Goal: Use online tool/utility: Use online tool/utility

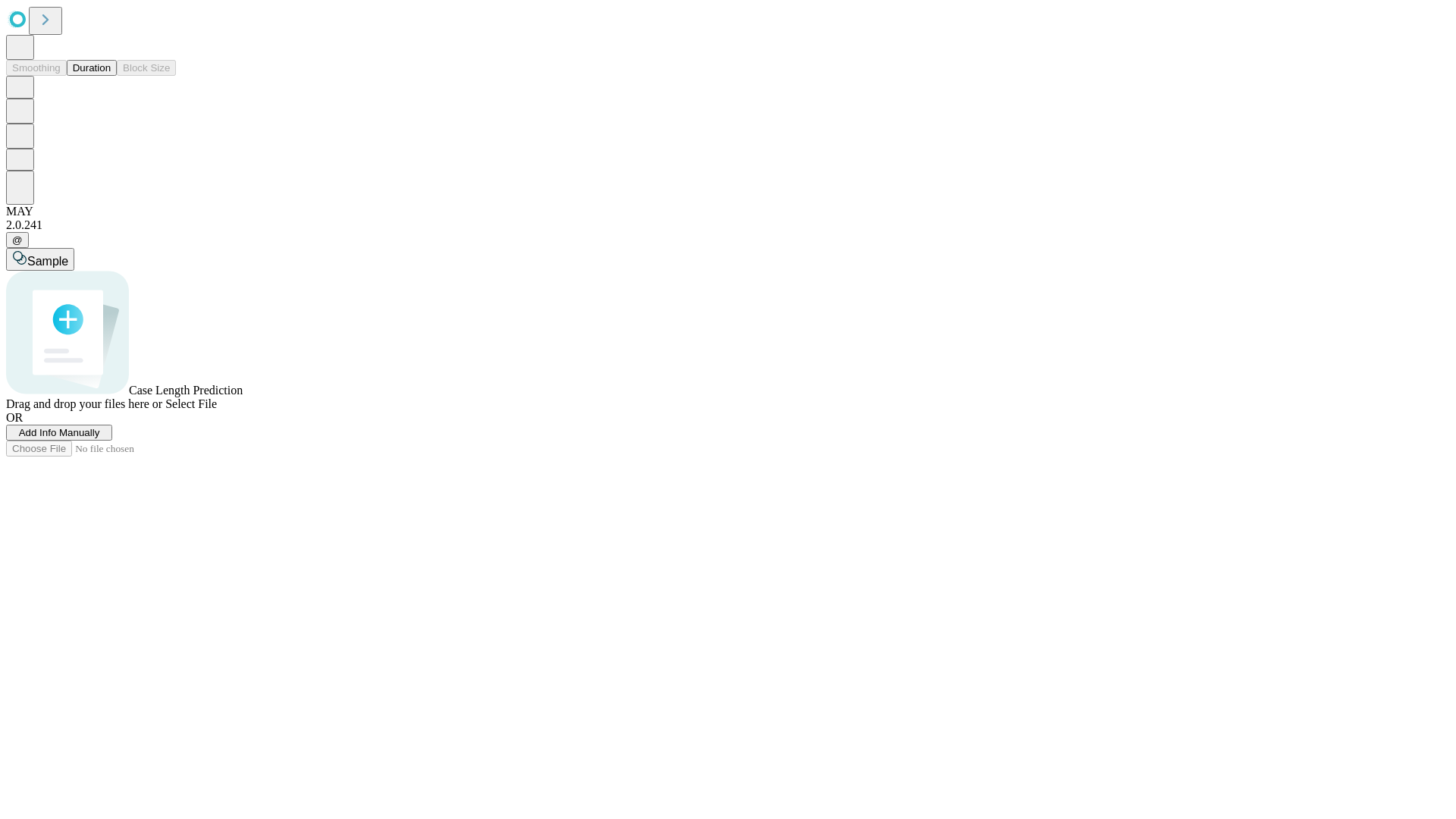
click at [100, 438] on span "Add Info Manually" at bounding box center [59, 433] width 81 height 12
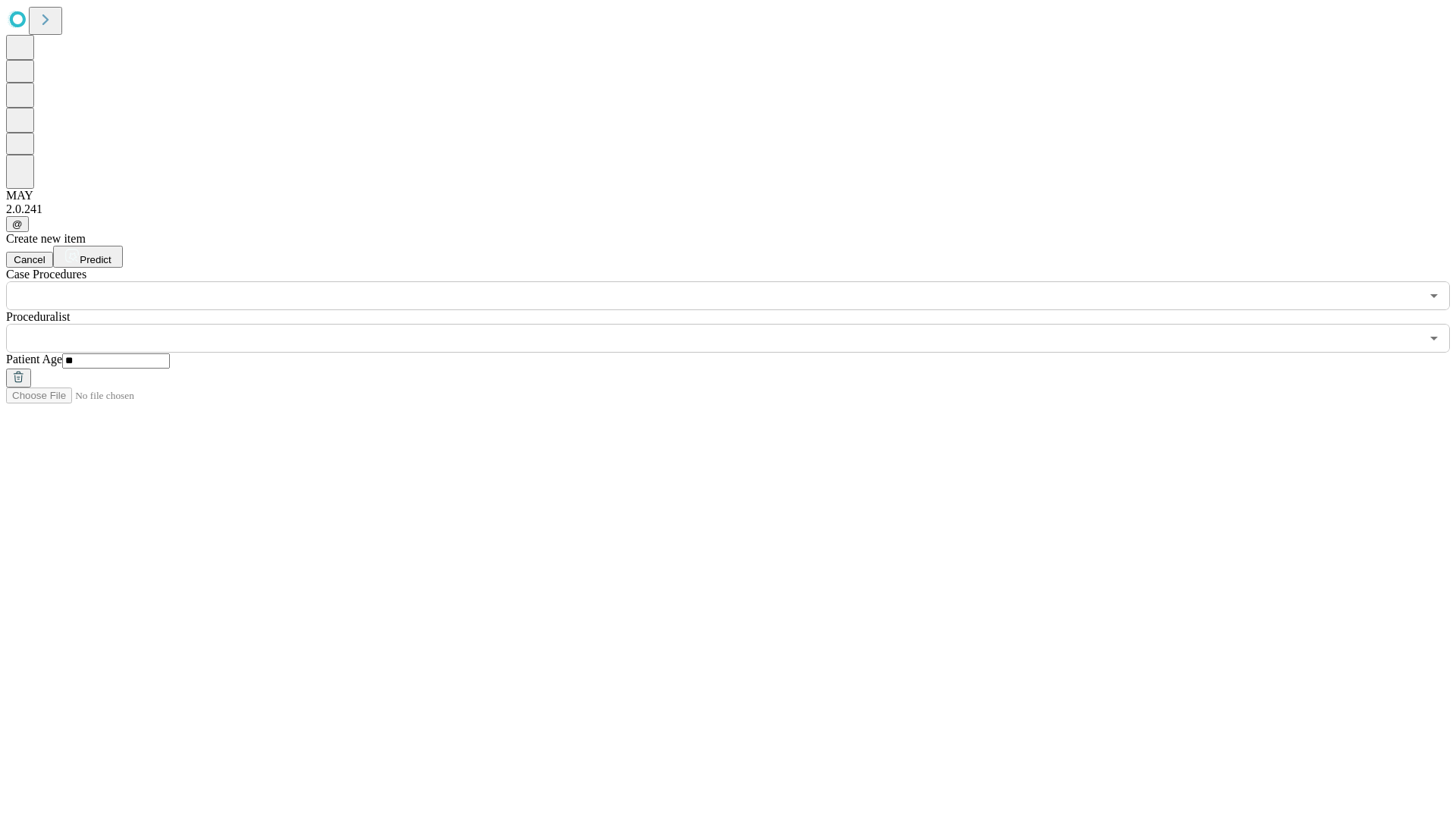
type input "**"
click at [739, 324] on input "text" at bounding box center [713, 338] width 1414 height 29
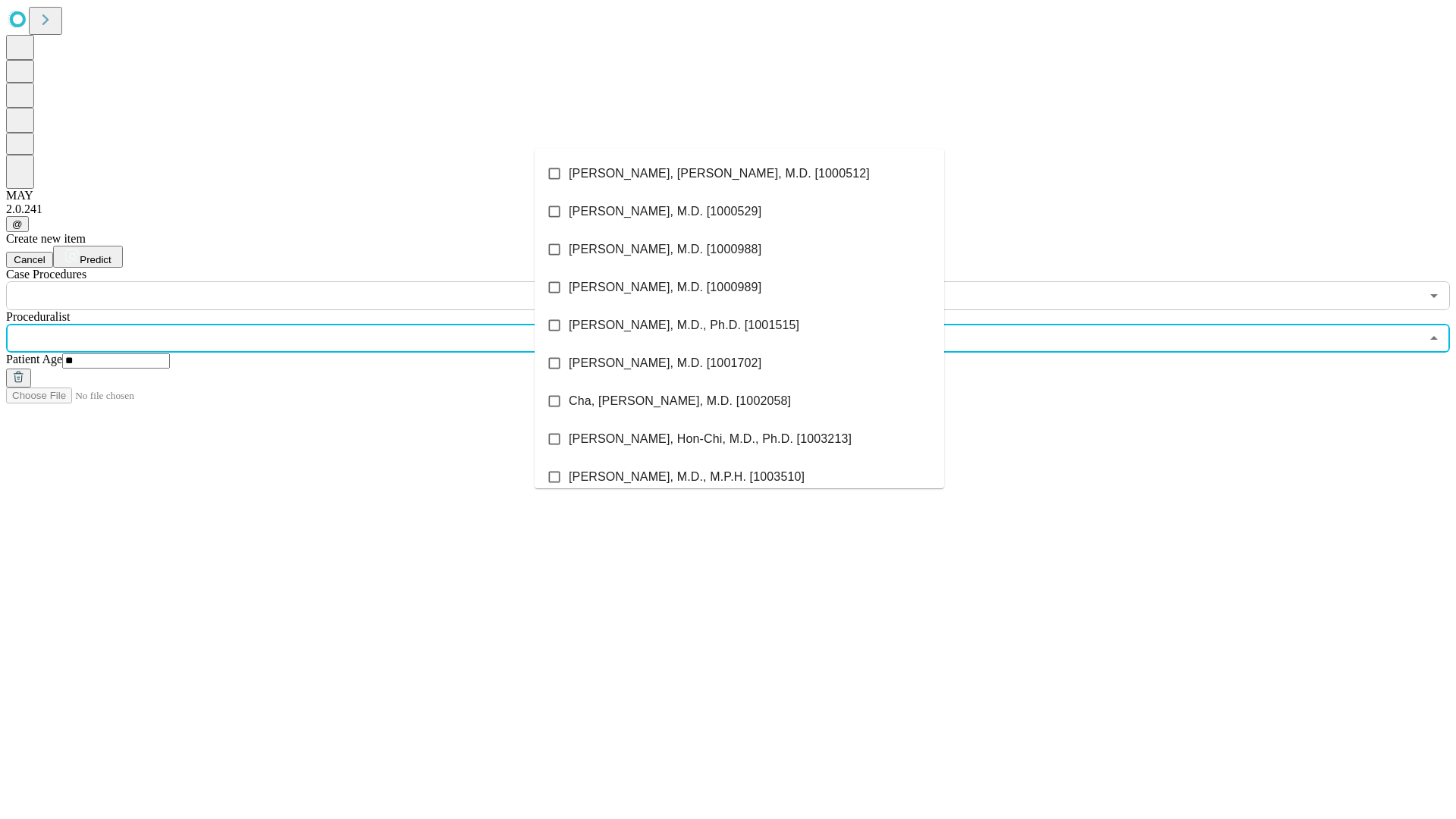
click at [739, 174] on li "[PERSON_NAME], [PERSON_NAME], M.D. [1000512]" at bounding box center [740, 174] width 410 height 38
click at [318, 281] on input "text" at bounding box center [713, 296] width 1414 height 29
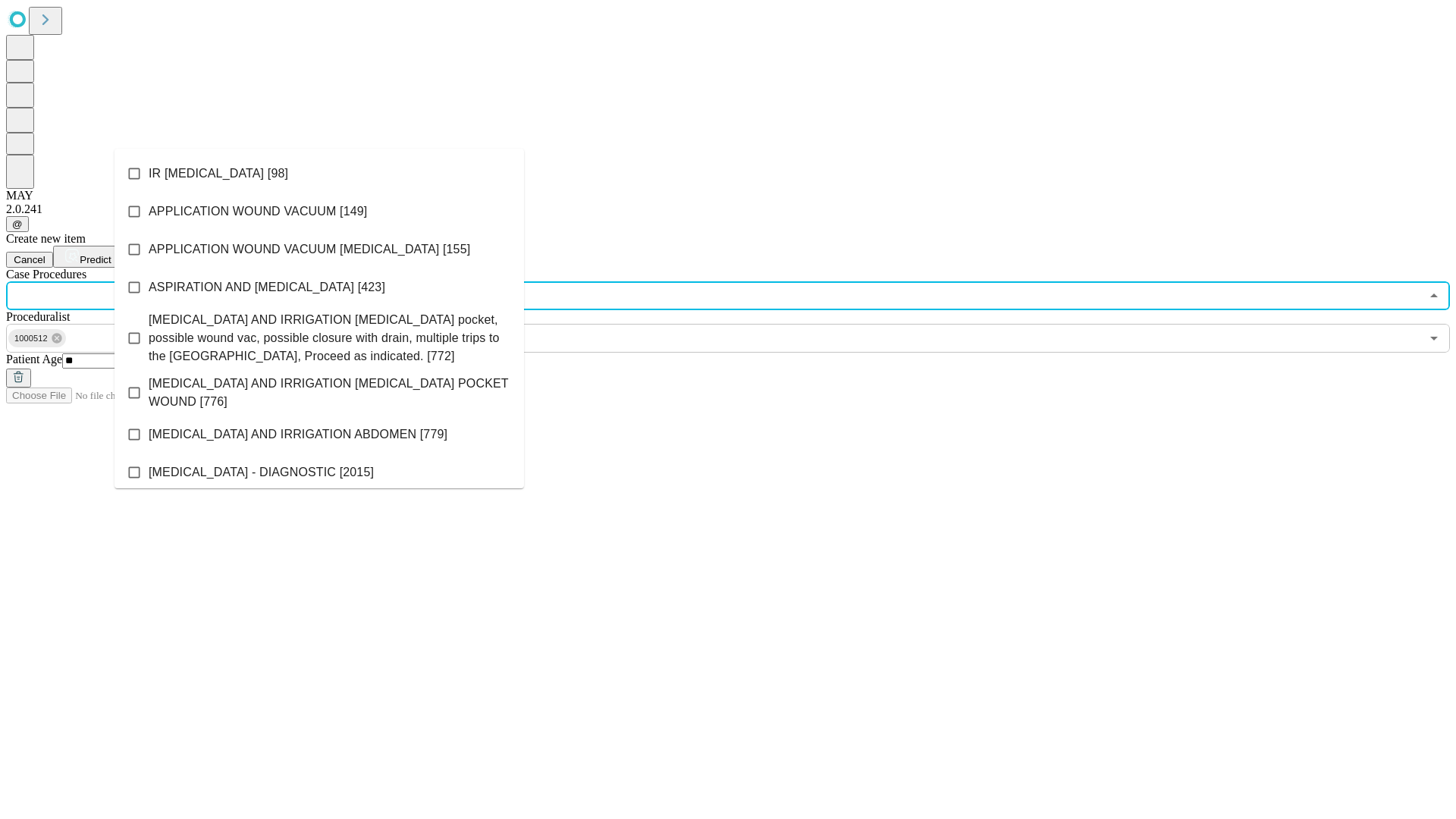
click at [319, 174] on li "IR [MEDICAL_DATA] [98]" at bounding box center [319, 174] width 410 height 38
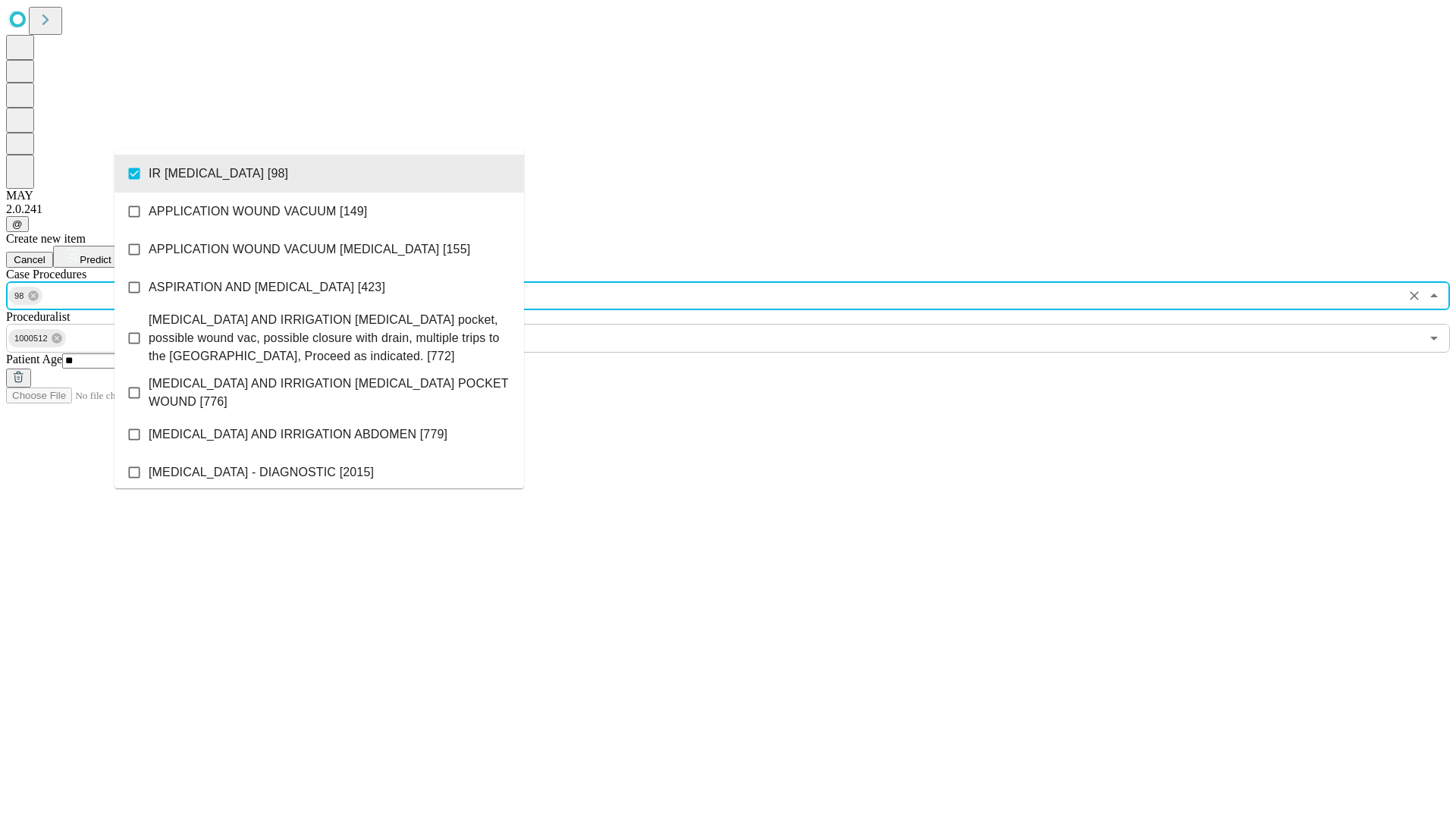
click at [111, 254] on span "Predict" at bounding box center [95, 259] width 31 height 12
